Goal: Task Accomplishment & Management: Manage account settings

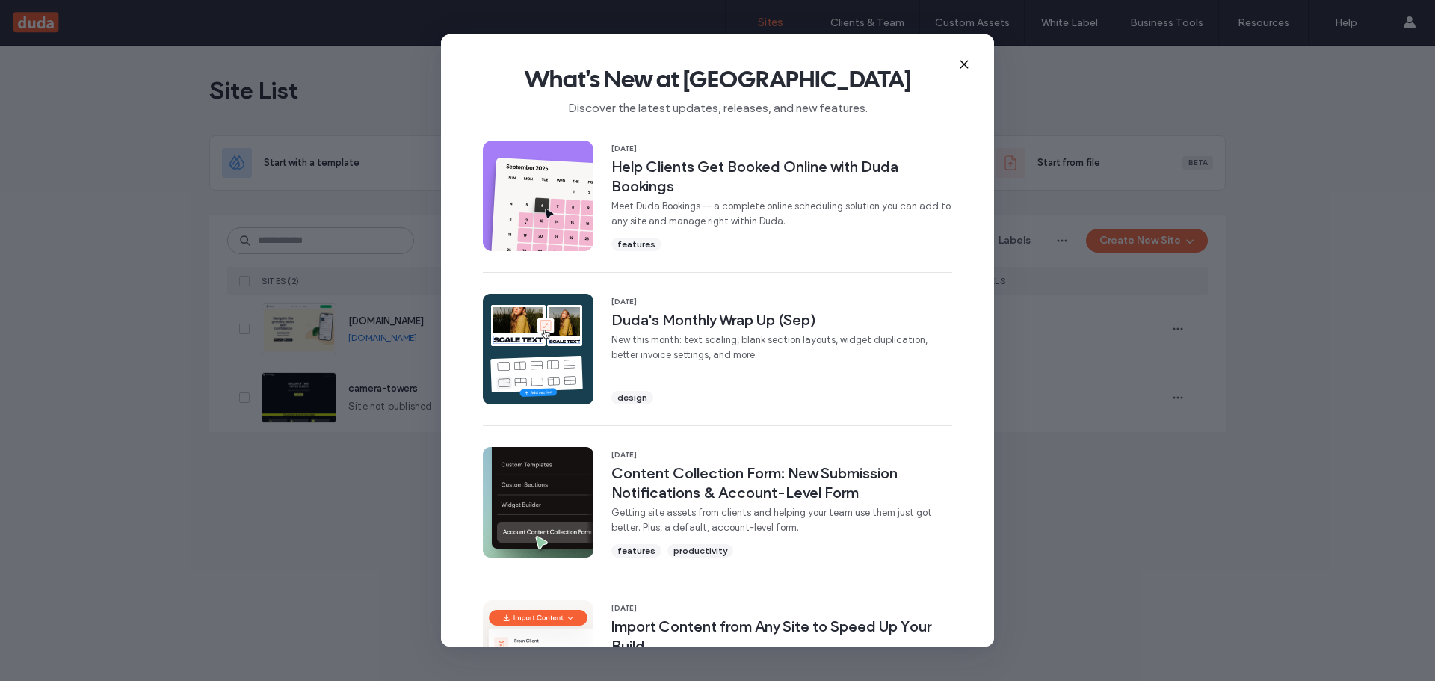
click at [964, 61] on icon at bounding box center [964, 64] width 12 height 12
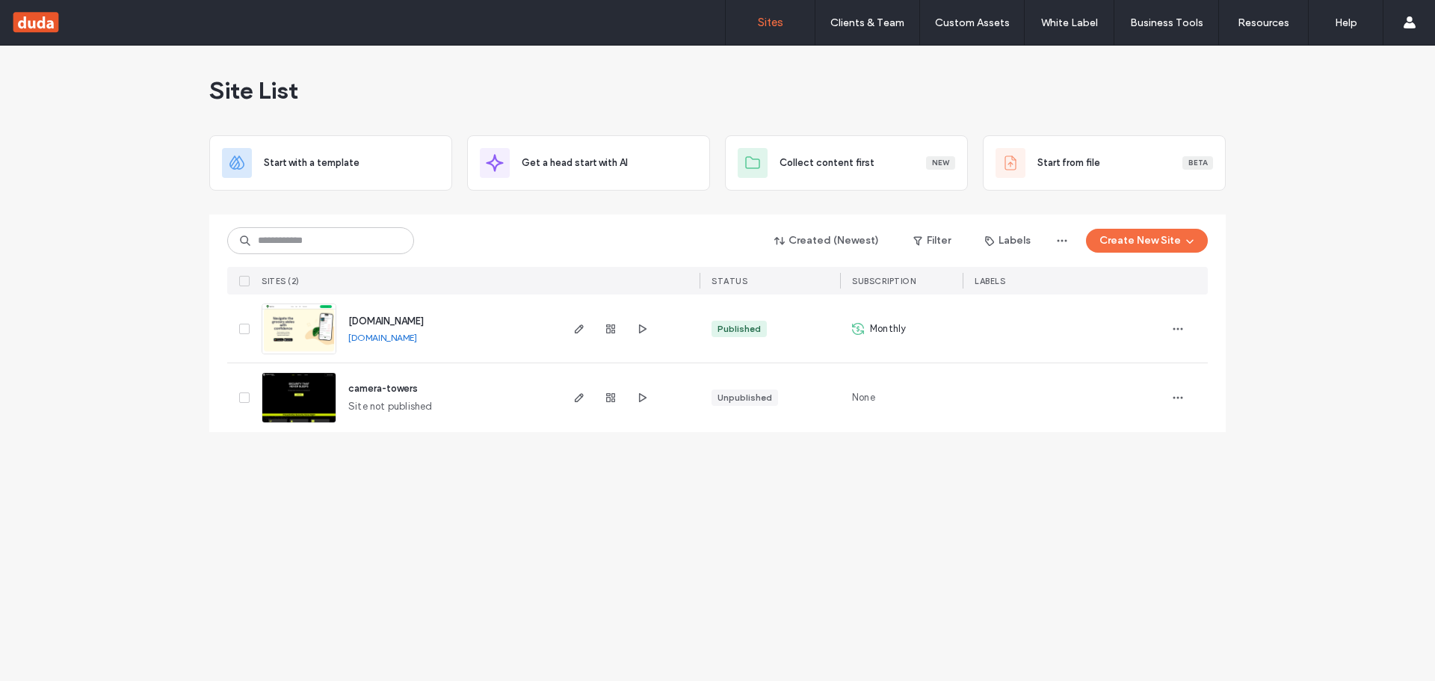
click at [976, 81] on div "Site List" at bounding box center [717, 91] width 1017 height 90
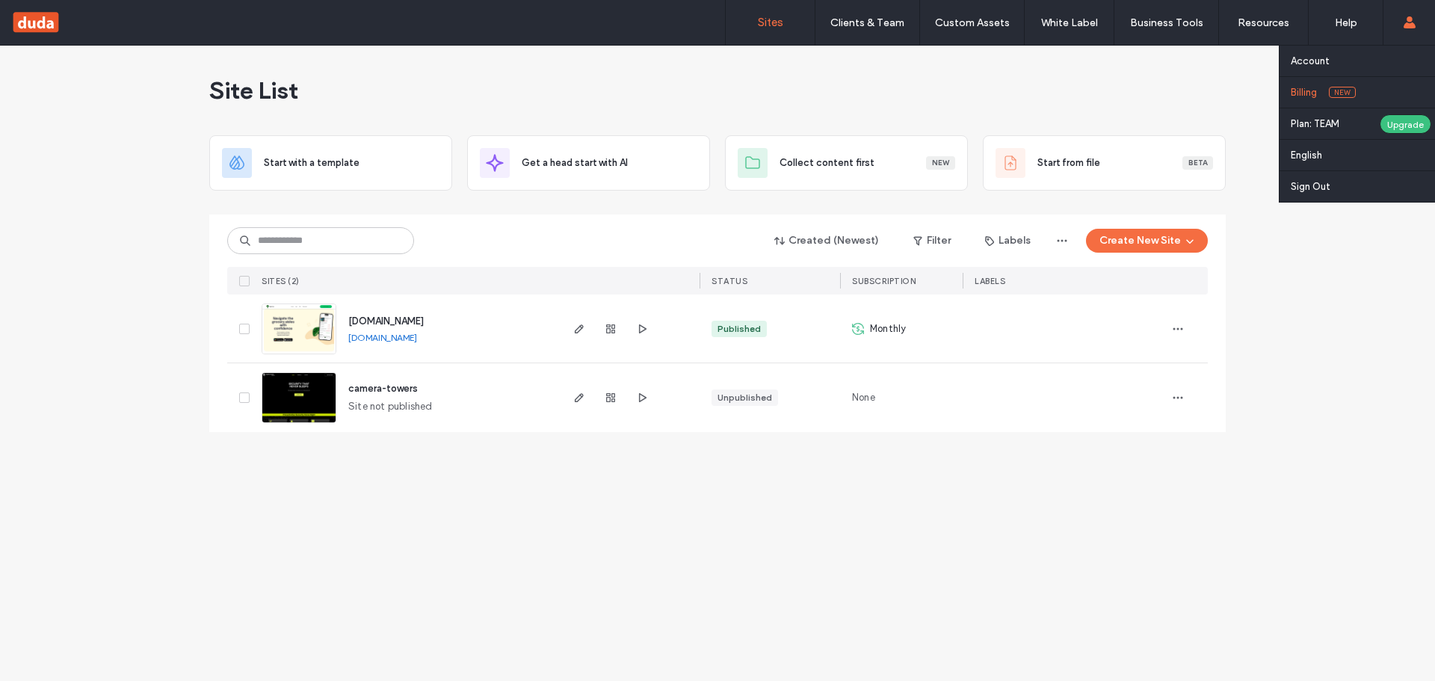
click at [1337, 86] on link "Billing New" at bounding box center [1363, 92] width 144 height 31
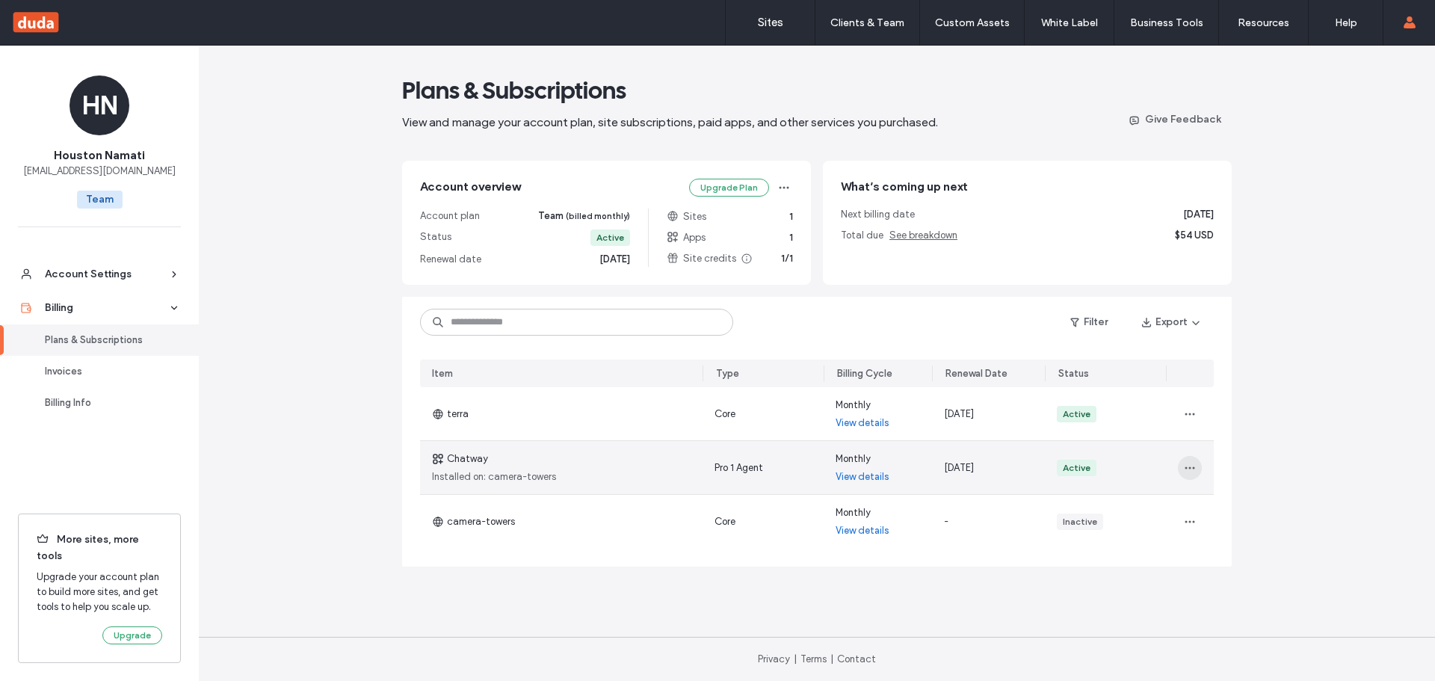
click at [1197, 464] on span "button" at bounding box center [1190, 468] width 24 height 24
click at [860, 478] on link "View details" at bounding box center [863, 476] width 54 height 15
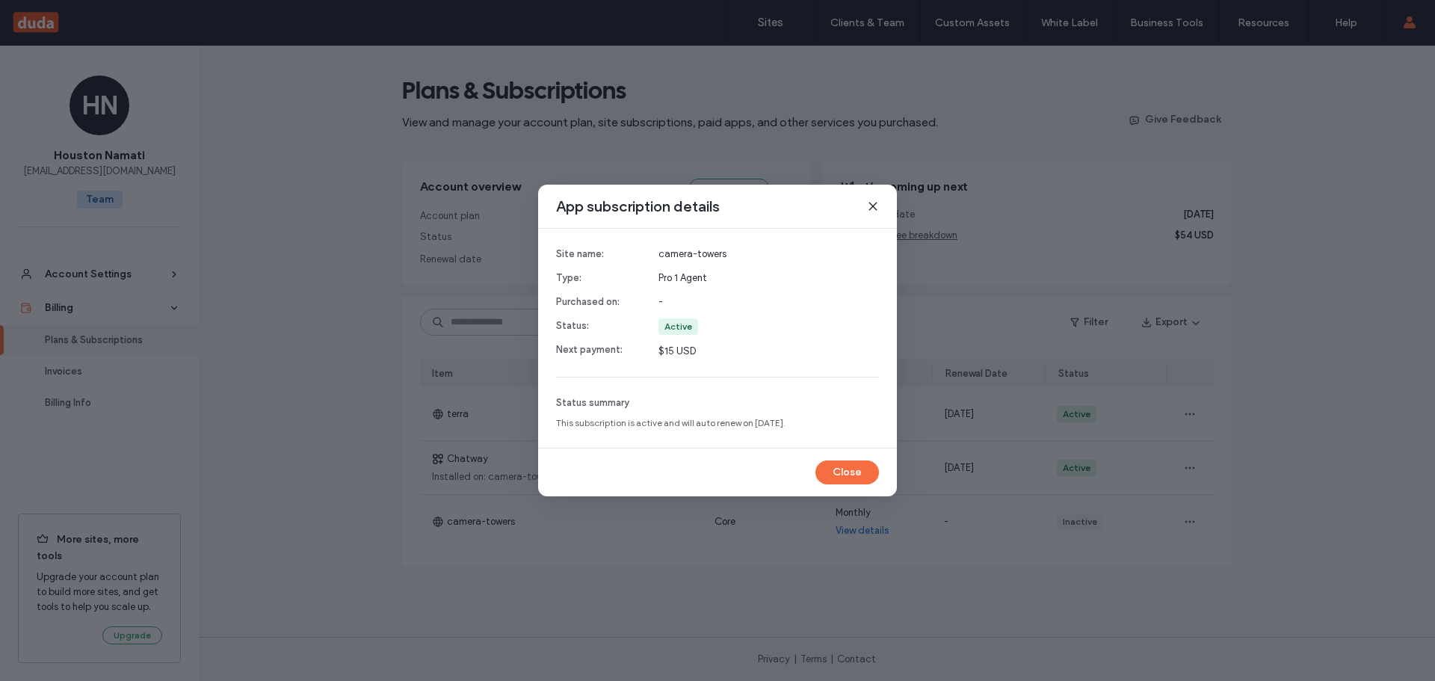
click at [869, 207] on icon at bounding box center [873, 206] width 12 height 12
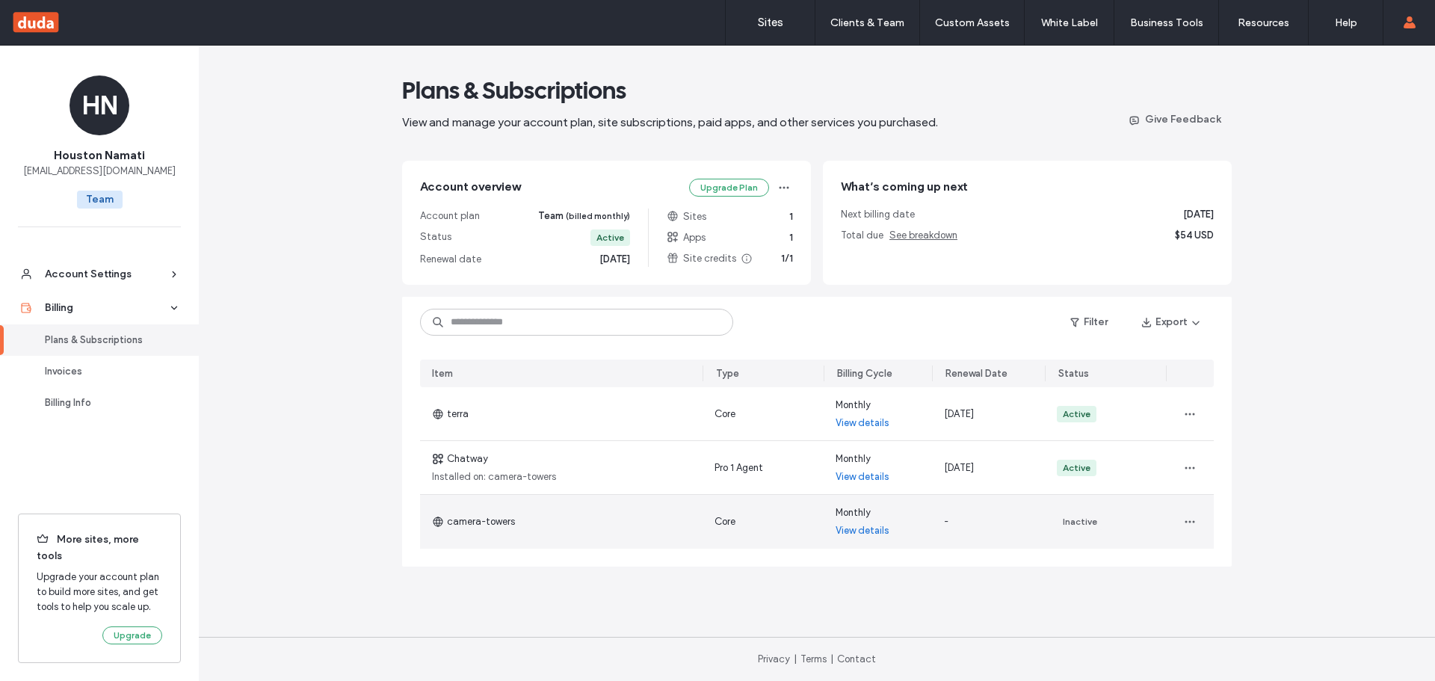
drag, startPoint x: 523, startPoint y: 521, endPoint x: 516, endPoint y: 525, distance: 7.7
click at [516, 525] on div "camera-towers" at bounding box center [561, 522] width 283 height 54
drag, startPoint x: 519, startPoint y: 526, endPoint x: 465, endPoint y: 528, distance: 53.9
click at [460, 529] on div "camera-towers" at bounding box center [561, 522] width 283 height 54
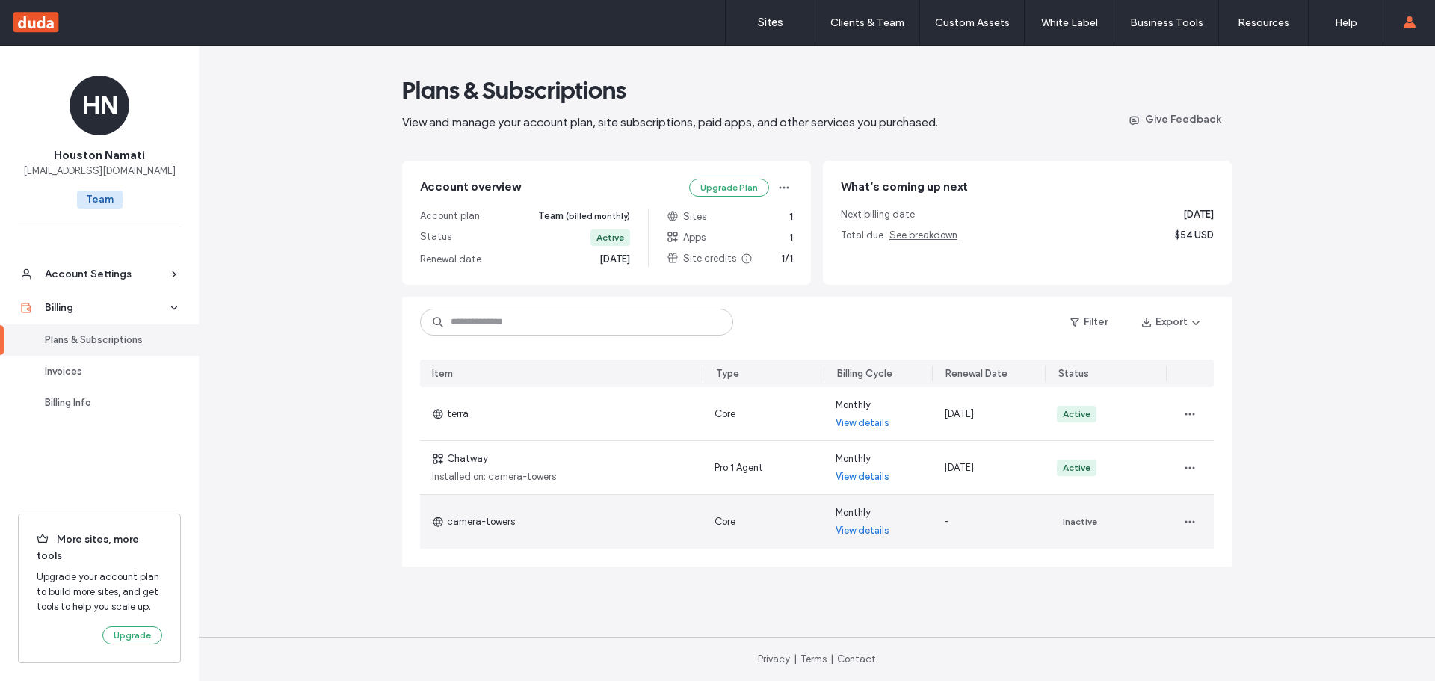
click at [466, 523] on span "camera-towers" at bounding box center [473, 521] width 83 height 15
click at [487, 516] on span "camera-towers" at bounding box center [473, 521] width 83 height 15
drag, startPoint x: 512, startPoint y: 517, endPoint x: 495, endPoint y: 524, distance: 18.5
click at [495, 523] on span "camera-towers" at bounding box center [473, 521] width 83 height 15
click at [514, 520] on div "camera-towers" at bounding box center [561, 522] width 283 height 54
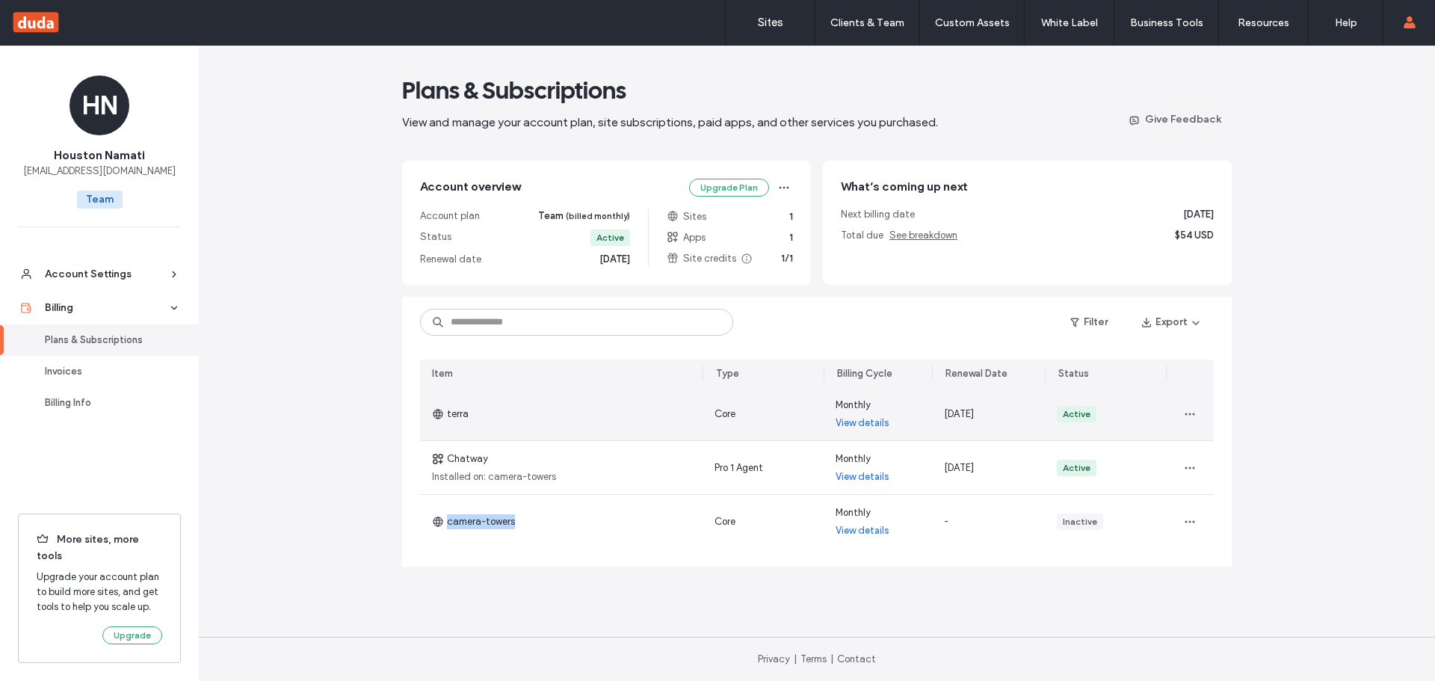
copy span "camera-towers"
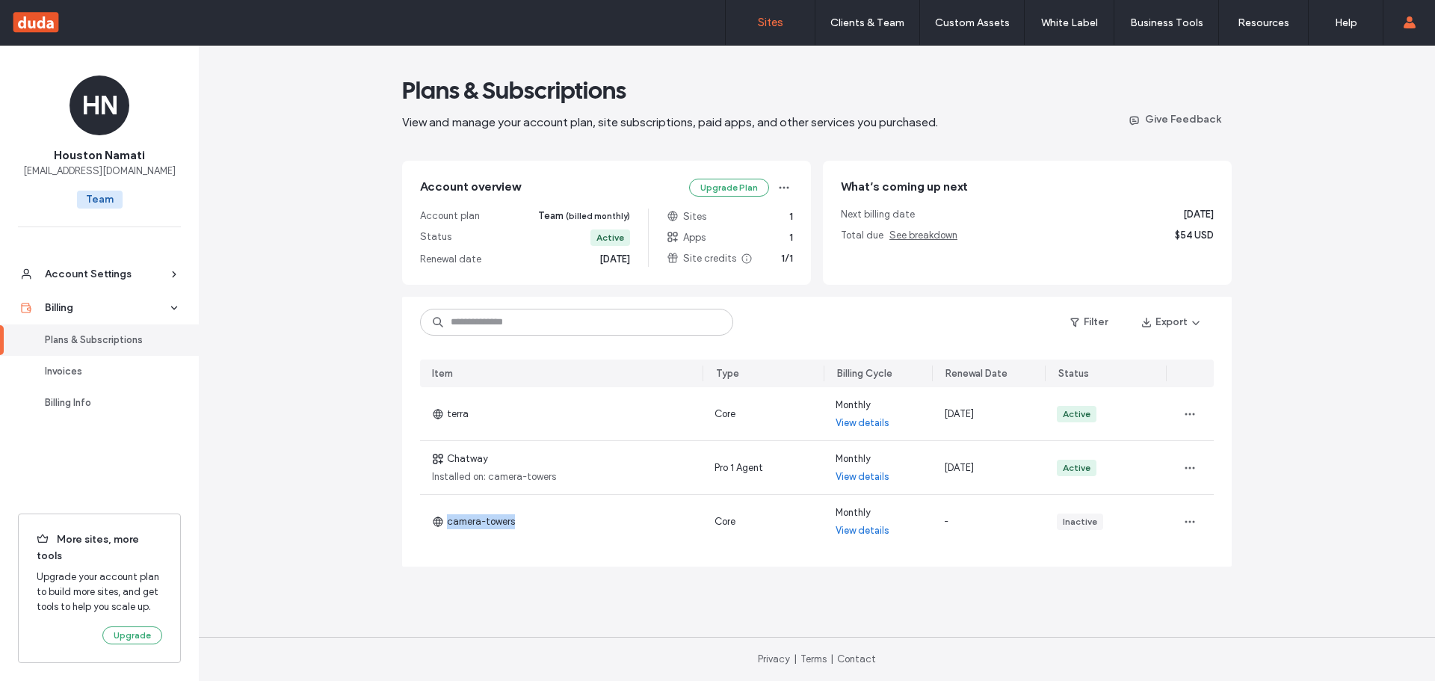
click at [773, 43] on link "Sites" at bounding box center [770, 22] width 89 height 45
